Goal: Task Accomplishment & Management: Use online tool/utility

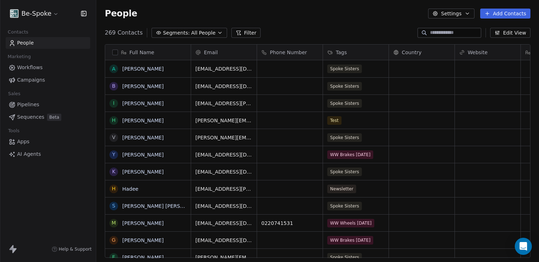
scroll to position [230, 443]
click at [33, 79] on span "Campaigns" at bounding box center [31, 79] width 28 height 7
click at [34, 82] on span "Campaigns" at bounding box center [31, 79] width 28 height 7
click at [28, 79] on span "Campaigns" at bounding box center [31, 79] width 28 height 7
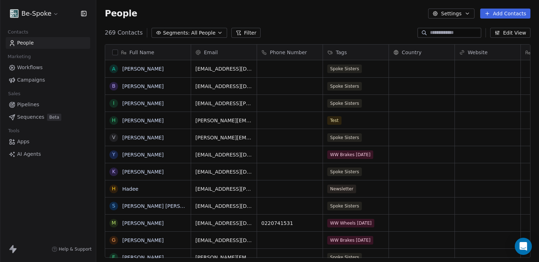
click at [28, 79] on span "Campaigns" at bounding box center [31, 79] width 28 height 7
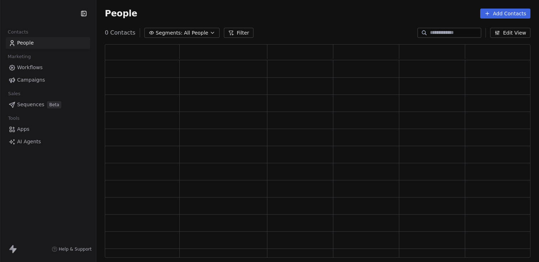
scroll to position [213, 426]
click at [26, 81] on span "Campaigns" at bounding box center [31, 79] width 28 height 7
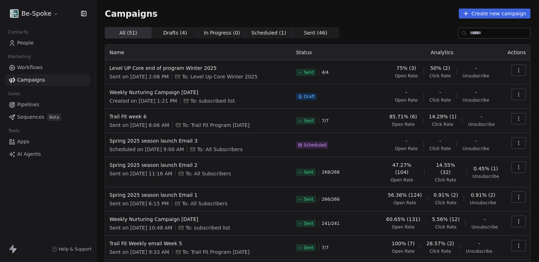
click at [174, 88] on td "Weekly Nurturing Campaign 27th Aug 25 Created on Aug 25, 2025, 1:21 PM To: subs…" at bounding box center [198, 96] width 186 height 24
click at [172, 92] on span "Weekly Nurturing Campaign 27th Aug 25" at bounding box center [198, 92] width 178 height 7
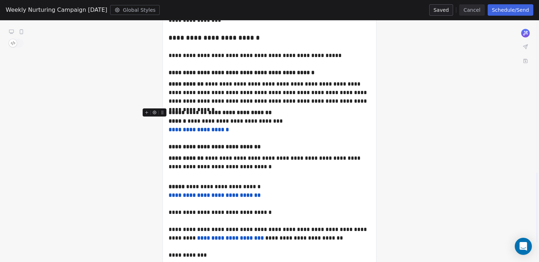
scroll to position [523, 0]
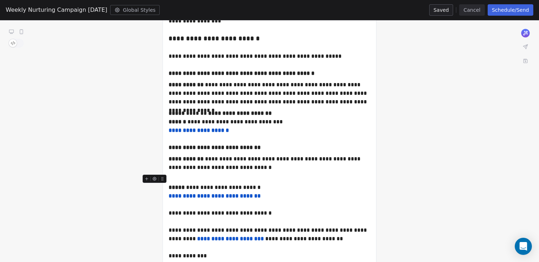
click at [204, 178] on div at bounding box center [270, 179] width 202 height 9
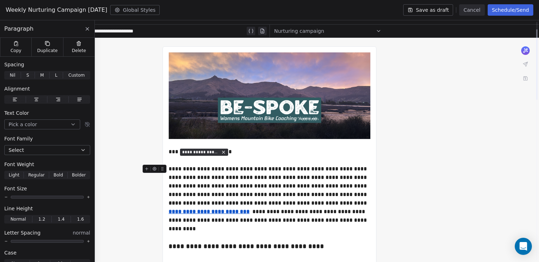
scroll to position [23, 0]
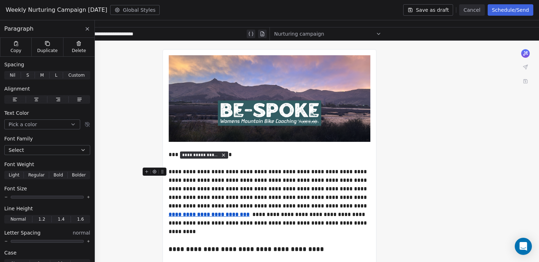
click at [504, 12] on button "Schedule/Send" at bounding box center [511, 9] width 46 height 11
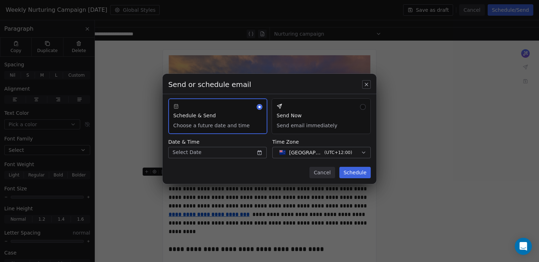
click at [299, 121] on button "Send Now Send email immediately" at bounding box center [321, 116] width 99 height 36
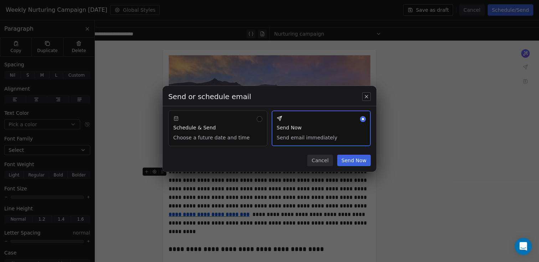
click at [355, 154] on div "Send or schedule email Schedule & Send Choose a future date and time Send Now S…" at bounding box center [270, 129] width 214 height 86
click at [355, 161] on button "Send Now" at bounding box center [353, 160] width 33 height 11
